Goal: Information Seeking & Learning: Find specific page/section

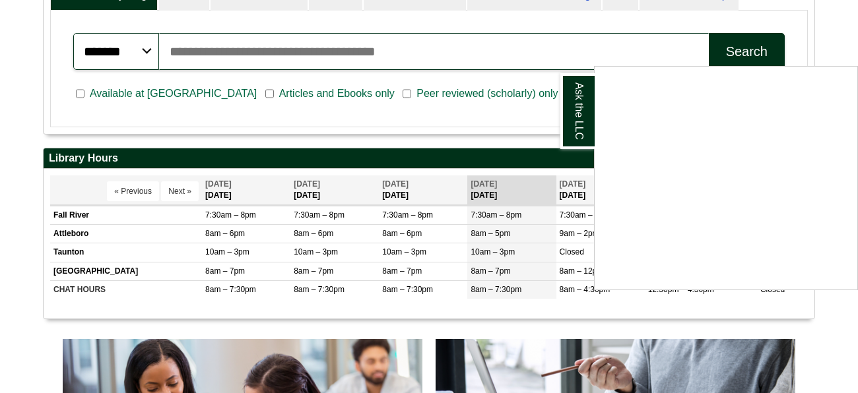
scroll to position [348, 0]
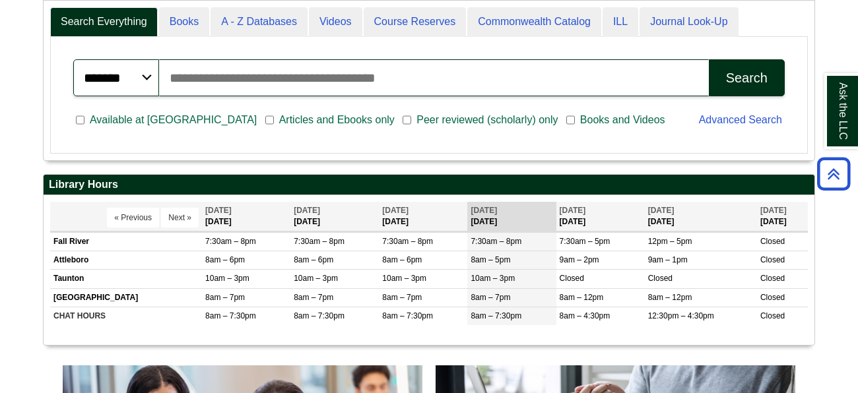
click at [478, 180] on h2 "Library Hours" at bounding box center [429, 185] width 771 height 20
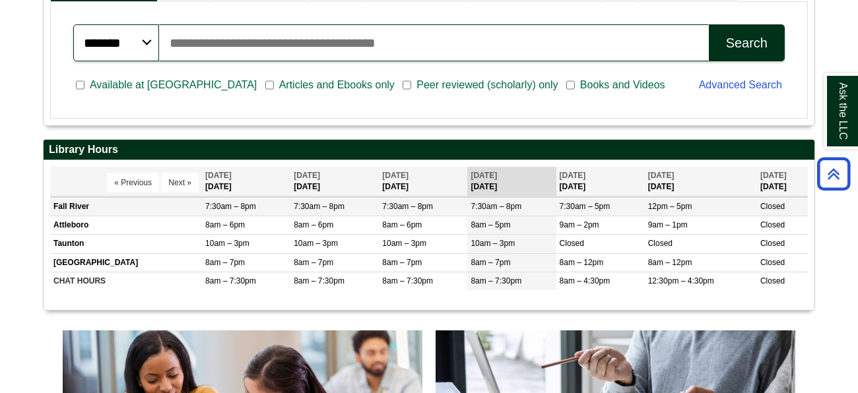
scroll to position [371, 0]
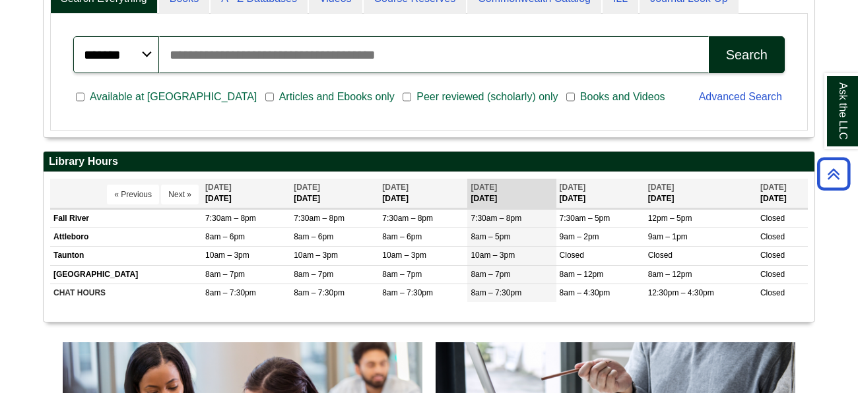
click at [432, 137] on div "Bristol LLC Search Search Everything Books A - Z Databases Videos Course Reserv…" at bounding box center [429, 53] width 772 height 195
click at [358, 49] on input "Search articles, books, journals & more" at bounding box center [434, 54] width 550 height 37
type input "*"
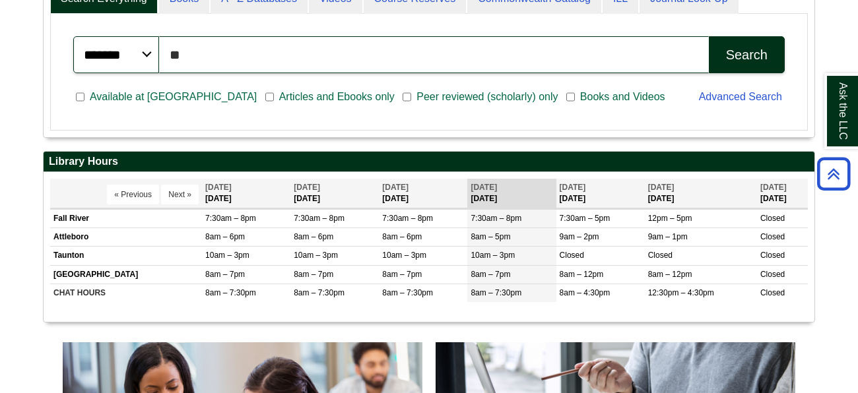
type input "*"
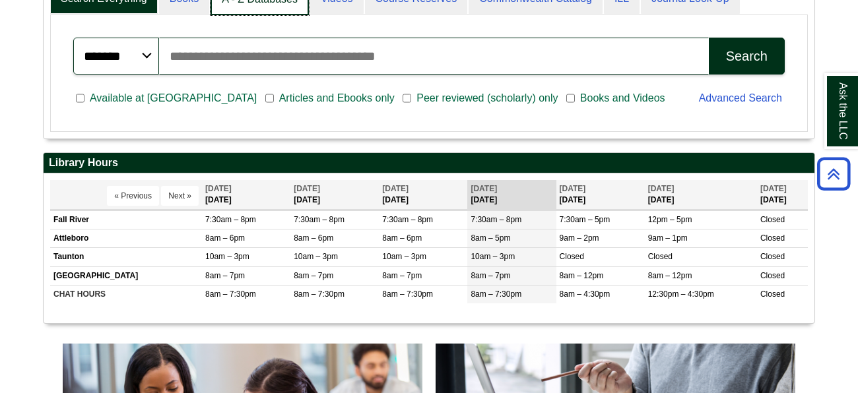
scroll to position [7, 7]
click at [244, 1] on link "A - Z Databases" at bounding box center [260, -1] width 98 height 31
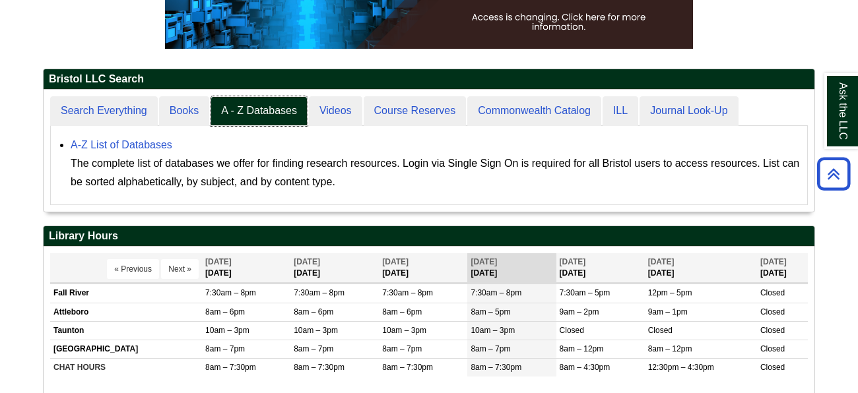
scroll to position [121, 771]
click at [157, 142] on link "A-Z List of Databases" at bounding box center [122, 144] width 102 height 11
